Goal: Transaction & Acquisition: Purchase product/service

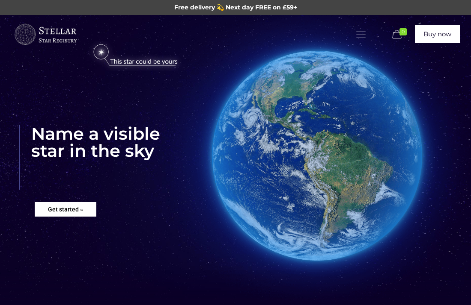
click at [90, 213] on rs-layer "Get started »" at bounding box center [66, 209] width 62 height 15
click at [86, 209] on rs-layer "Get started »" at bounding box center [66, 209] width 62 height 15
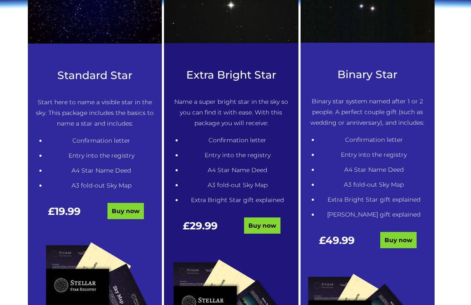
scroll to position [409, 0]
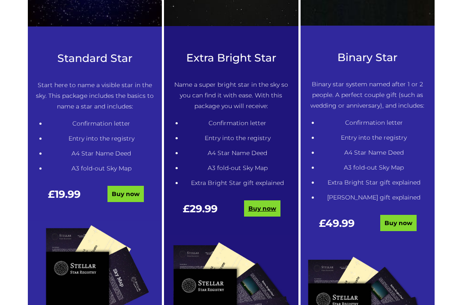
click at [269, 213] on link "Buy now" at bounding box center [262, 209] width 36 height 16
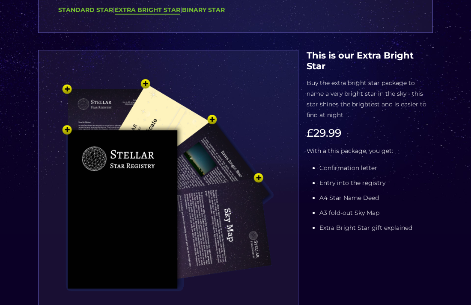
scroll to position [120, 0]
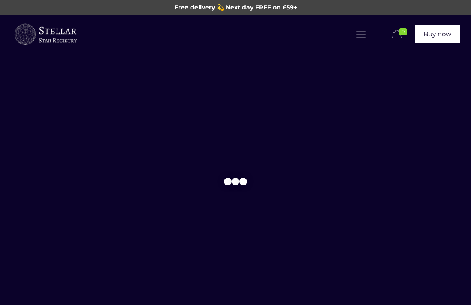
scroll to position [409, 0]
